Goal: Complete application form: Complete application form

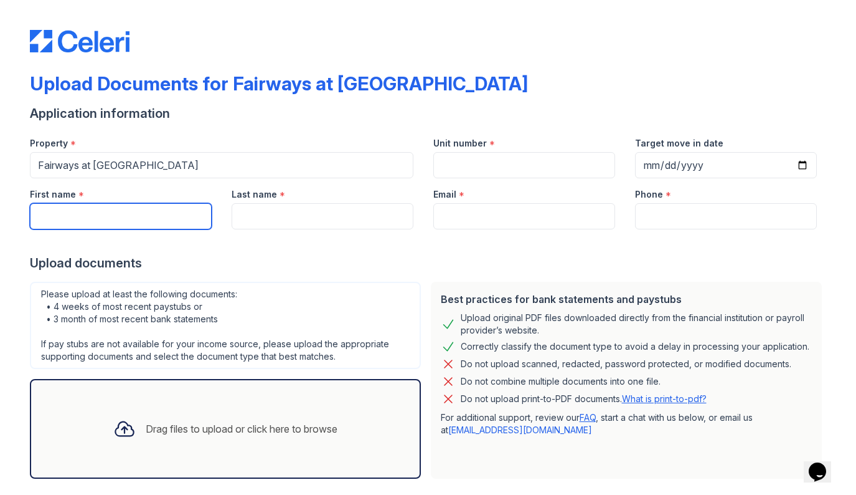
click at [130, 220] on input "First name" at bounding box center [121, 216] width 182 height 26
type input "algenys"
type input "tejeda"
type input "3474840301"
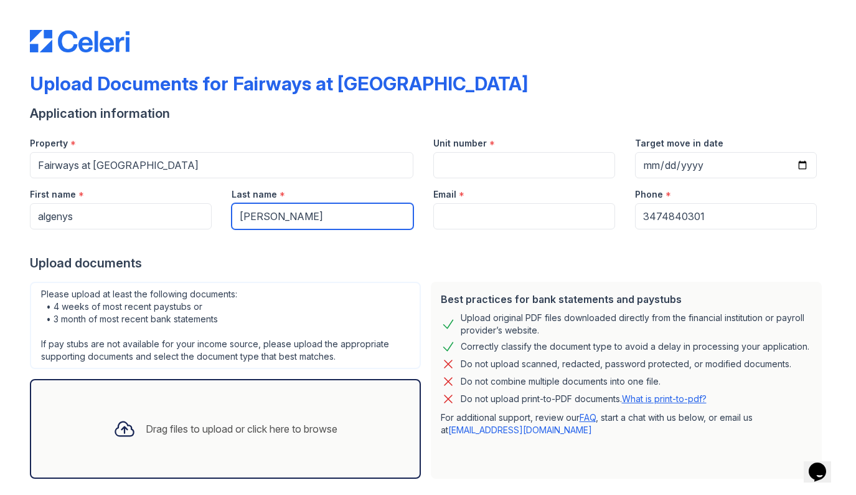
click at [239, 212] on input "tejeda" at bounding box center [323, 216] width 182 height 26
type input "Tejeda"
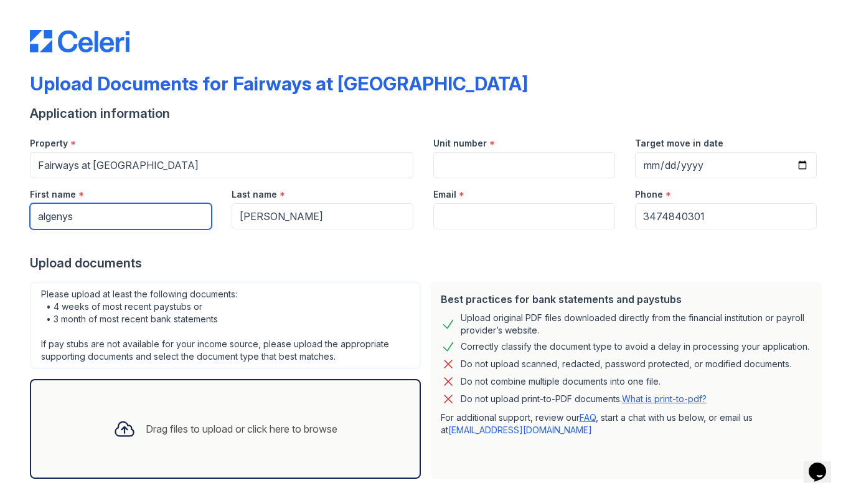
click at [33, 224] on input "algenys" at bounding box center [121, 216] width 182 height 26
click at [39, 222] on input "algenys" at bounding box center [121, 216] width 182 height 26
type input "Algenys"
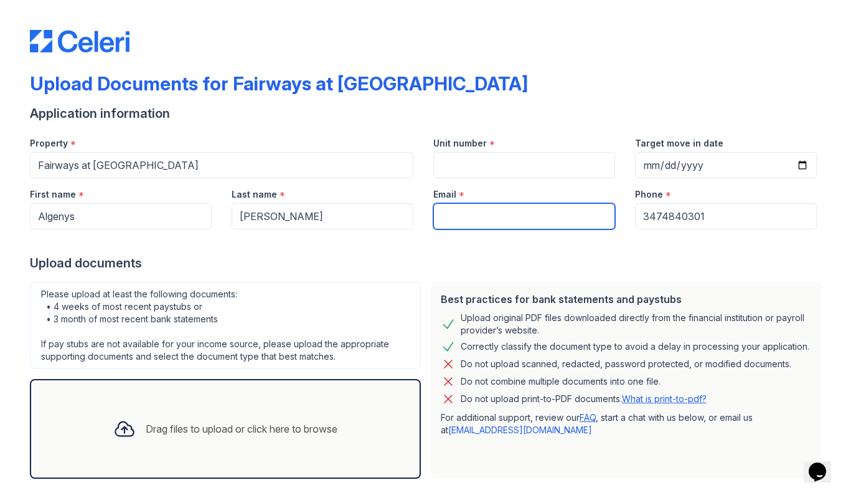
click at [471, 216] on input "Email" at bounding box center [524, 216] width 182 height 26
type input "[EMAIL_ADDRESS][DOMAIN_NAME]"
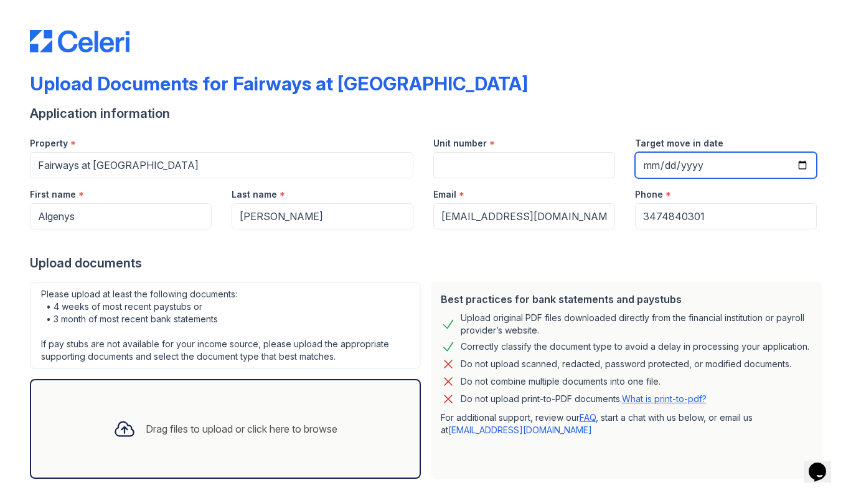
click at [646, 163] on input "Target move in date" at bounding box center [726, 165] width 182 height 26
click at [817, 265] on div "Upload documents" at bounding box center [428, 262] width 797 height 17
click at [541, 178] on div "Email *" at bounding box center [524, 190] width 182 height 25
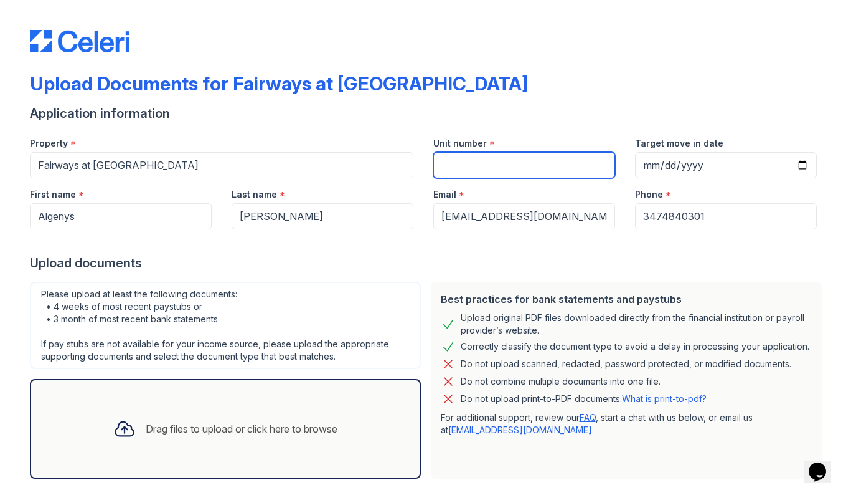
click at [518, 166] on input "Unit number" at bounding box center [524, 165] width 182 height 26
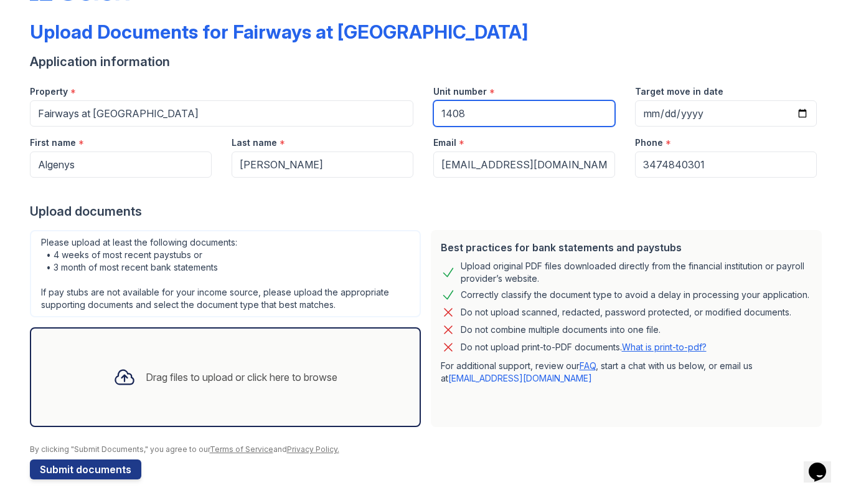
scroll to position [61, 0]
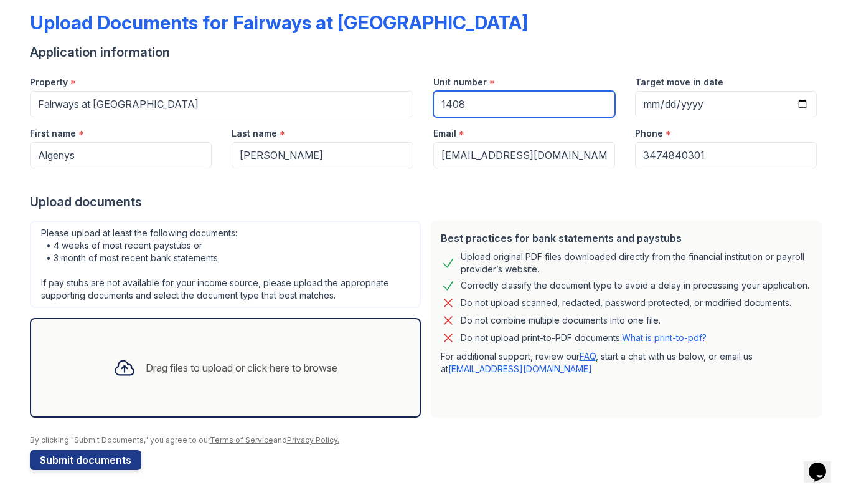
type input "1408"
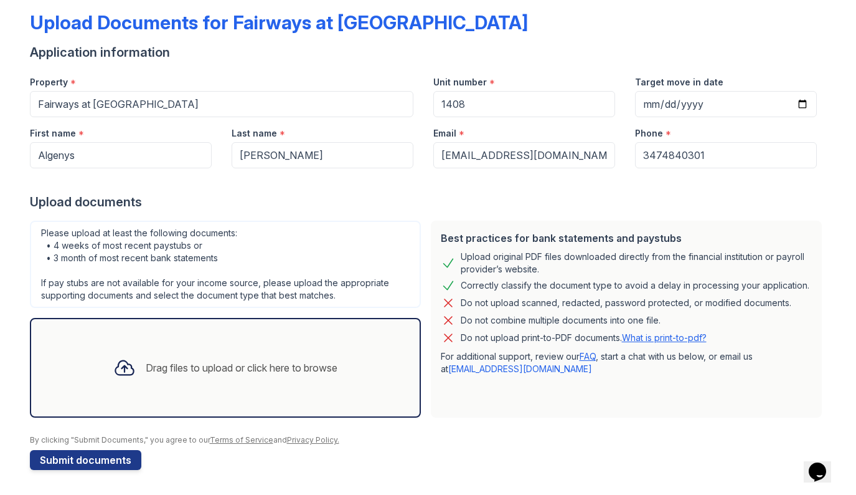
click at [202, 374] on div "Drag files to upload or click here to browse" at bounding box center [242, 367] width 192 height 15
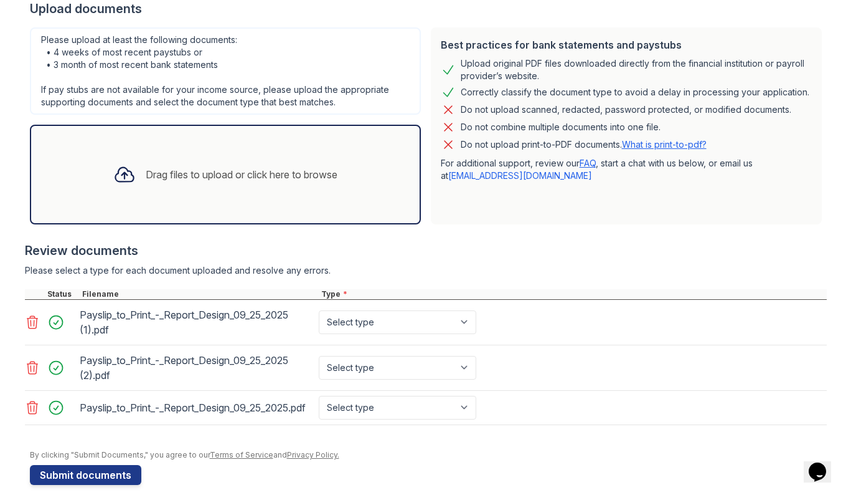
scroll to position [255, 0]
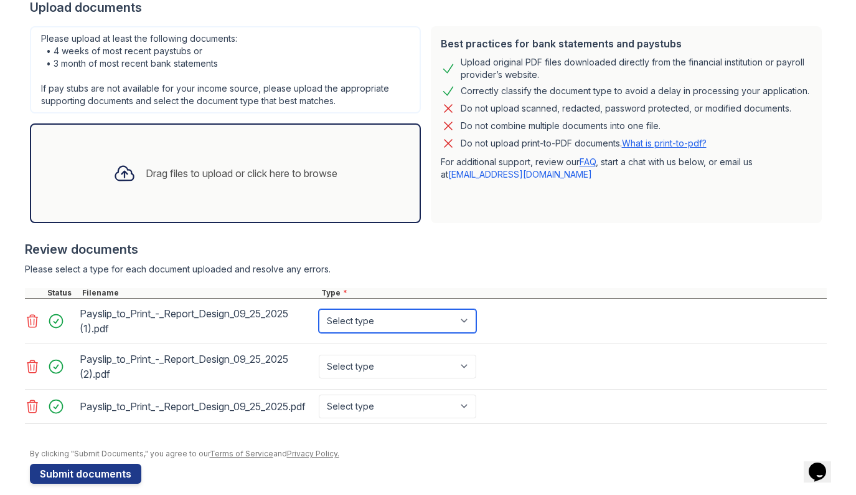
click at [465, 329] on select "Select type Paystub Bank Statement Offer Letter Tax Documents Benefit Award Let…" at bounding box center [398, 321] width 158 height 24
select select "paystub"
click at [319, 309] on select "Select type Paystub Bank Statement Offer Letter Tax Documents Benefit Award Let…" at bounding box center [398, 321] width 158 height 24
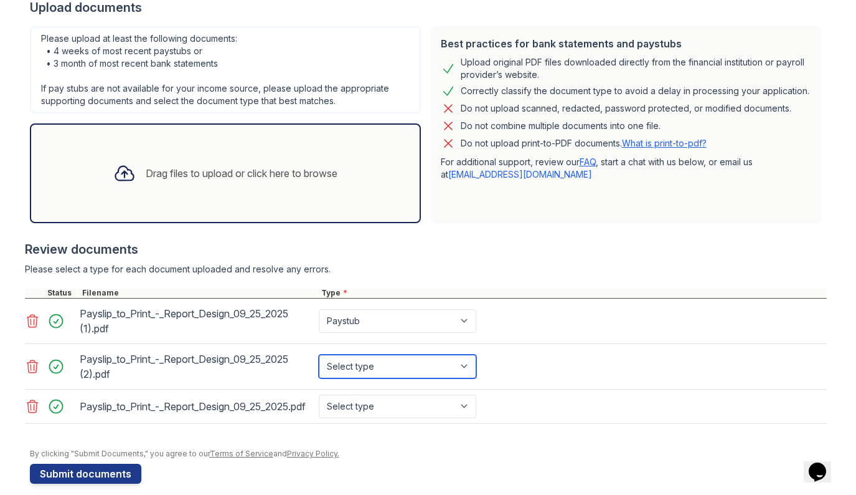
click at [349, 367] on select "Select type Paystub Bank Statement Offer Letter Tax Documents Benefit Award Let…" at bounding box center [398, 366] width 158 height 24
select select "paystub"
click at [319, 354] on select "Select type Paystub Bank Statement Offer Letter Tax Documents Benefit Award Let…" at bounding box center [398, 366] width 158 height 24
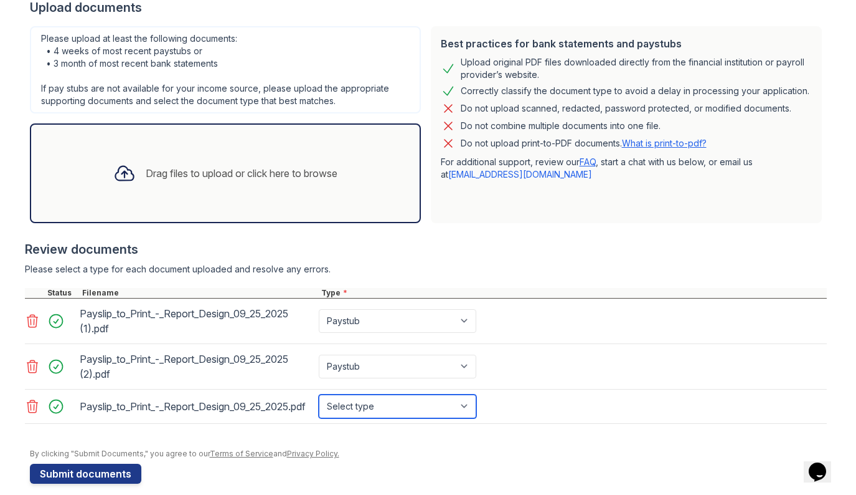
click at [353, 409] on select "Select type Paystub Bank Statement Offer Letter Tax Documents Benefit Award Let…" at bounding box center [398, 406] width 158 height 24
select select "paystub"
click at [319, 399] on select "Select type Paystub Bank Statement Offer Letter Tax Documents Benefit Award Let…" at bounding box center [398, 406] width 158 height 24
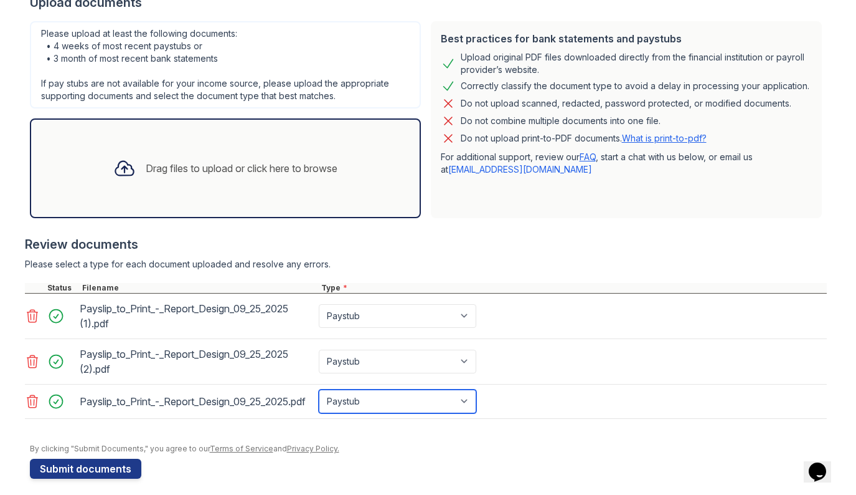
scroll to position [280, 0]
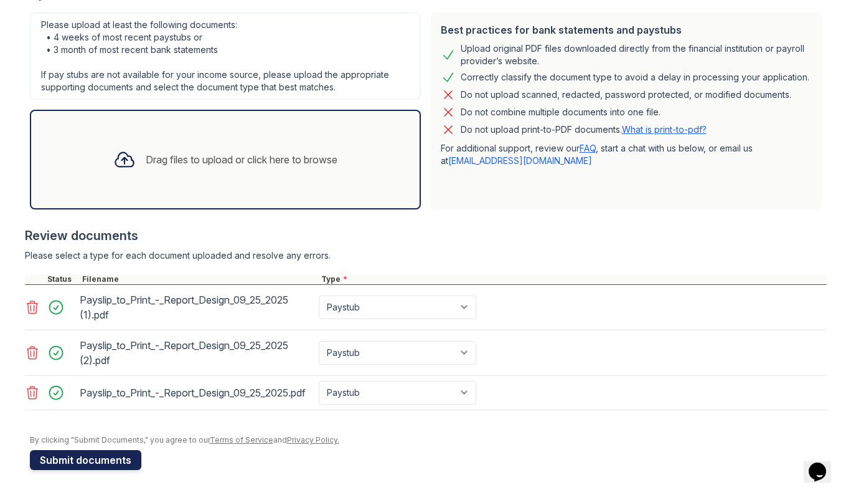
click at [88, 457] on button "Submit documents" at bounding box center [85, 460] width 111 height 20
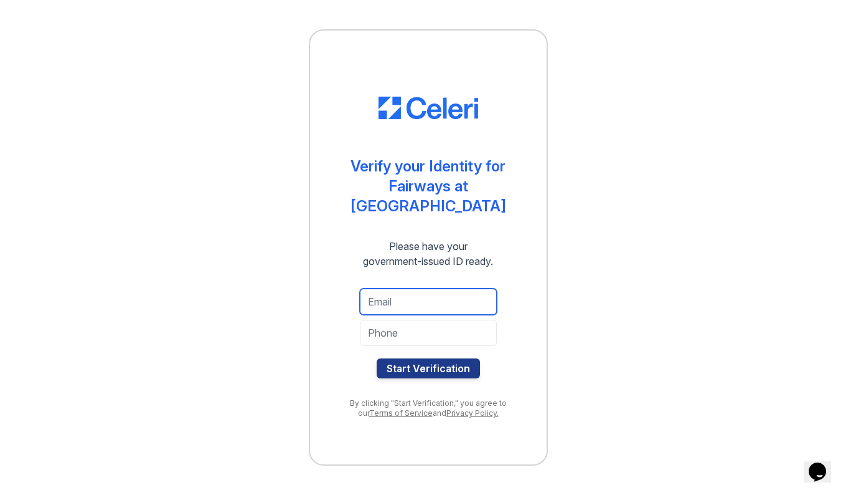
click at [411, 291] on input "email" at bounding box center [428, 301] width 137 height 26
type input "[EMAIL_ADDRESS][DOMAIN_NAME]"
click at [407, 324] on input "tel" at bounding box center [428, 333] width 137 height 26
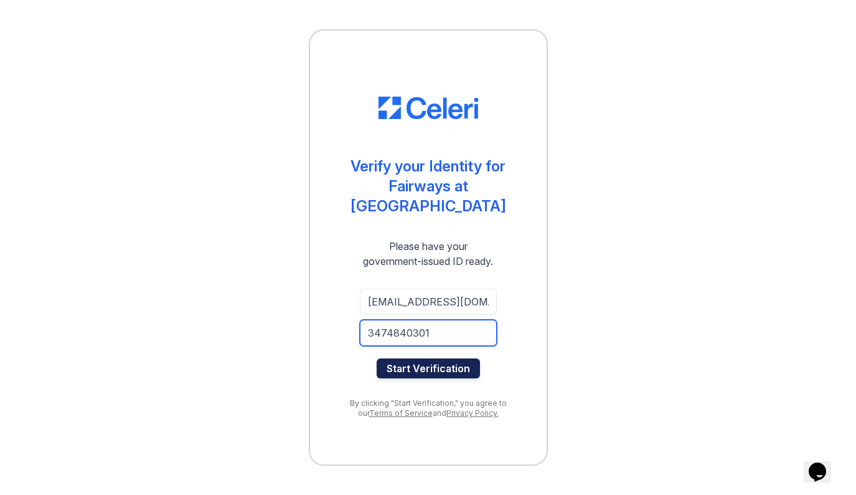
type input "3474840301"
click at [433, 358] on button "Start Verification" at bounding box center [428, 368] width 103 height 20
